Goal: Information Seeking & Learning: Learn about a topic

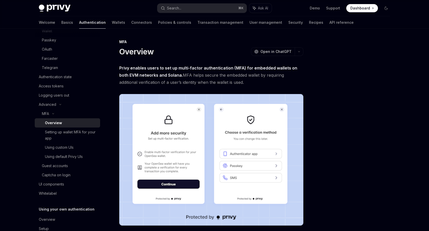
scroll to position [77, 0]
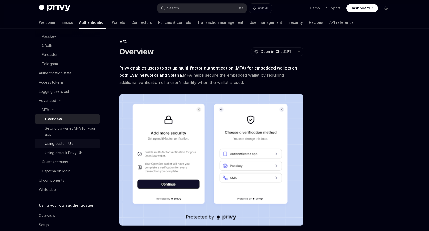
click at [67, 146] on div "Using custom UIs" at bounding box center [59, 144] width 29 height 6
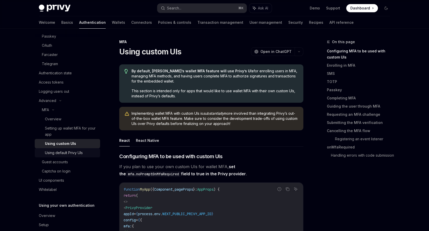
click at [72, 150] on div "Using default Privy UIs" at bounding box center [64, 153] width 38 height 6
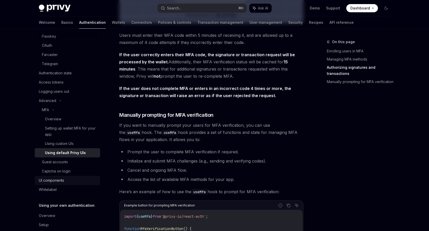
scroll to position [806, 0]
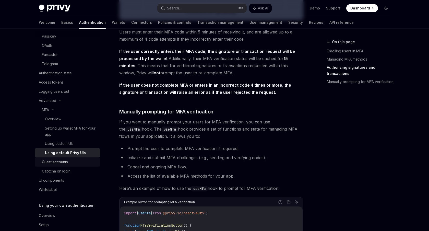
click at [64, 166] on link "Guest accounts" at bounding box center [67, 161] width 65 height 9
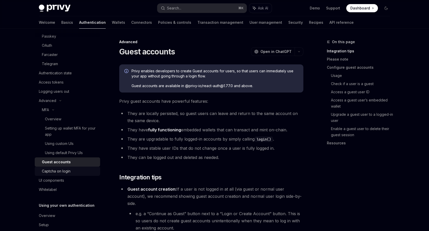
click at [71, 172] on div "Captcha on login" at bounding box center [69, 171] width 55 height 6
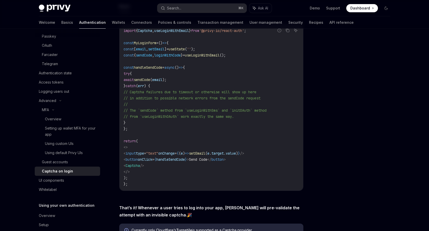
scroll to position [196, 0]
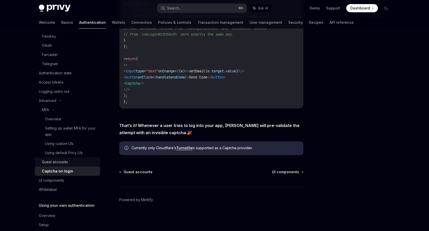
click at [67, 162] on div "Guest accounts" at bounding box center [55, 162] width 26 height 6
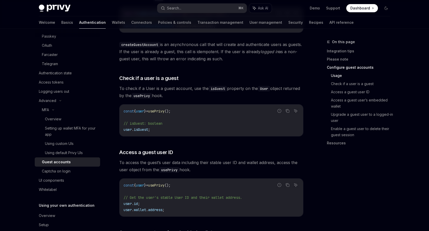
scroll to position [498, 0]
click at [62, 181] on div "UI components" at bounding box center [51, 180] width 25 height 6
type textarea "*"
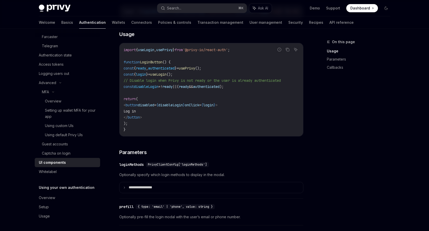
scroll to position [410, 0]
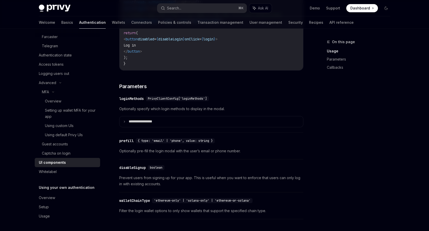
click at [211, 127] on summary "**********" at bounding box center [212, 121] width 184 height 11
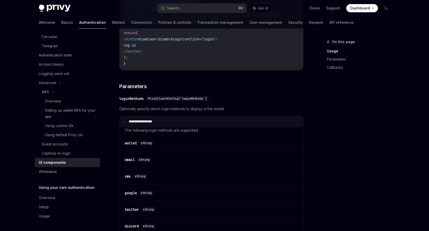
click at [211, 127] on summary "**********" at bounding box center [212, 121] width 184 height 11
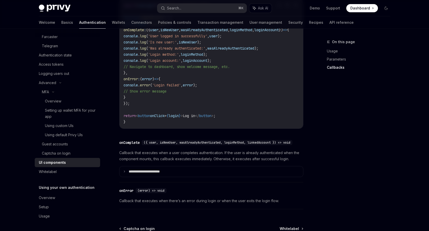
scroll to position [743, 0]
